Goal: Check status: Check status

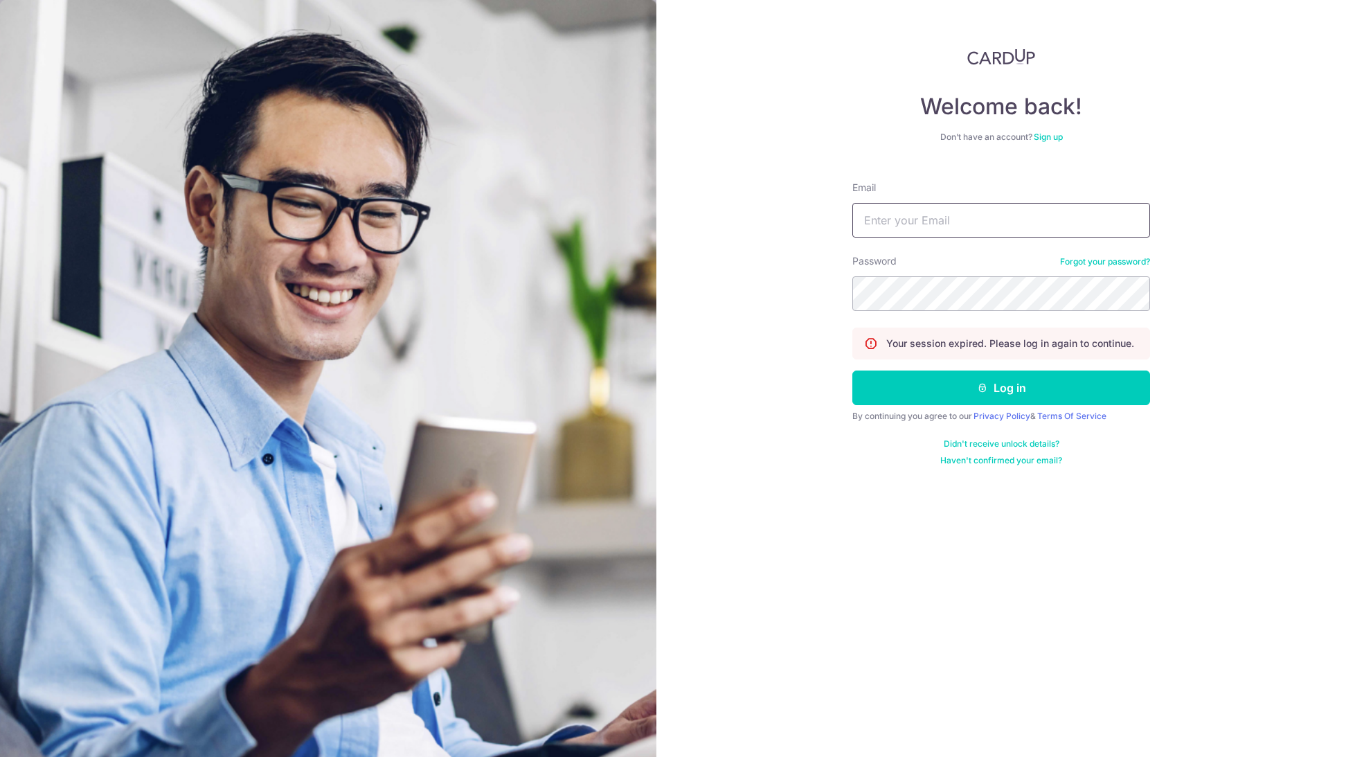
type input "[EMAIL_ADDRESS][DOMAIN_NAME]"
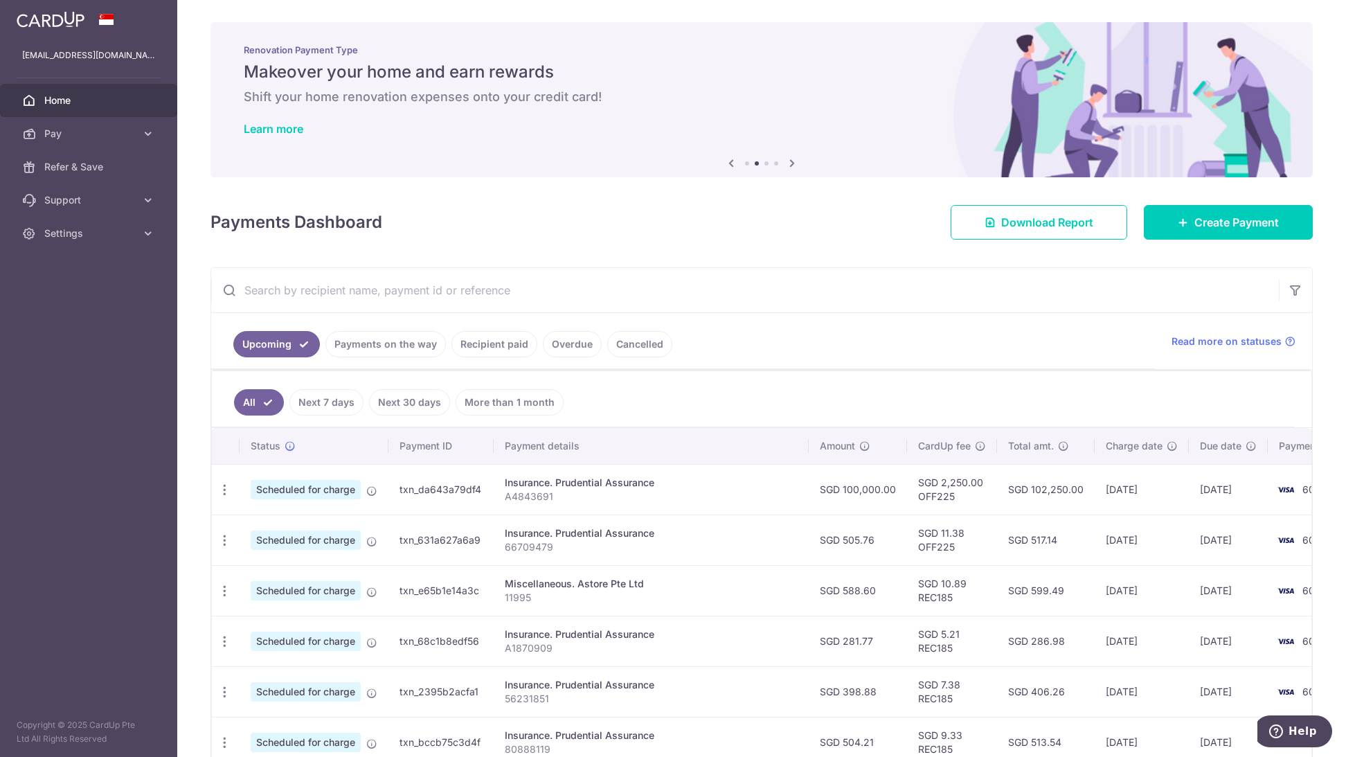
drag, startPoint x: 786, startPoint y: 294, endPoint x: 555, endPoint y: 152, distance: 271.4
click at [787, 292] on input "text" at bounding box center [745, 290] width 1068 height 44
